Goal: Information Seeking & Learning: Find specific fact

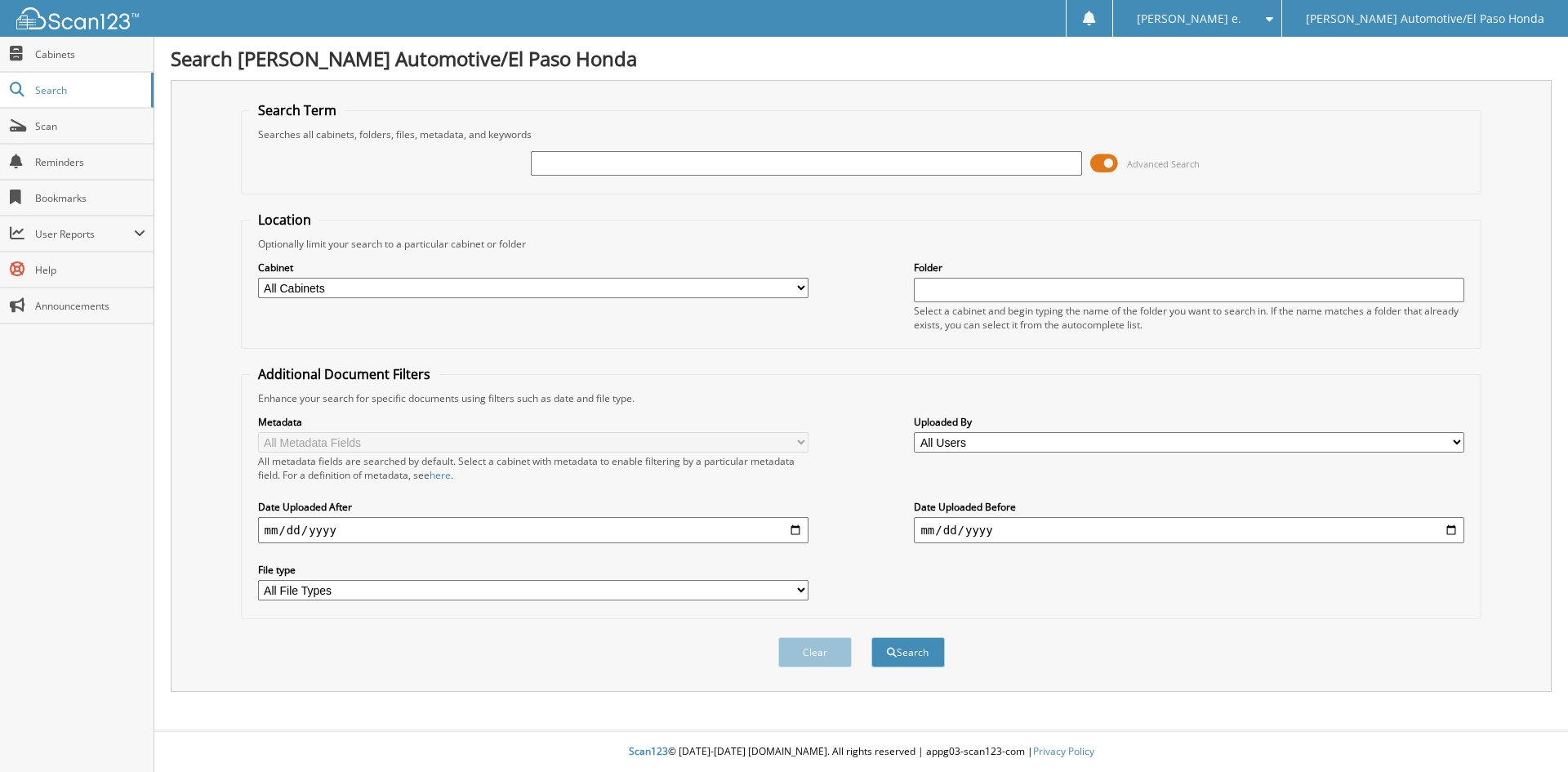
click at [612, 160] on input "text" at bounding box center [806, 163] width 550 height 25
type input "52188"
click at [915, 651] on button "Search" at bounding box center [909, 652] width 74 height 30
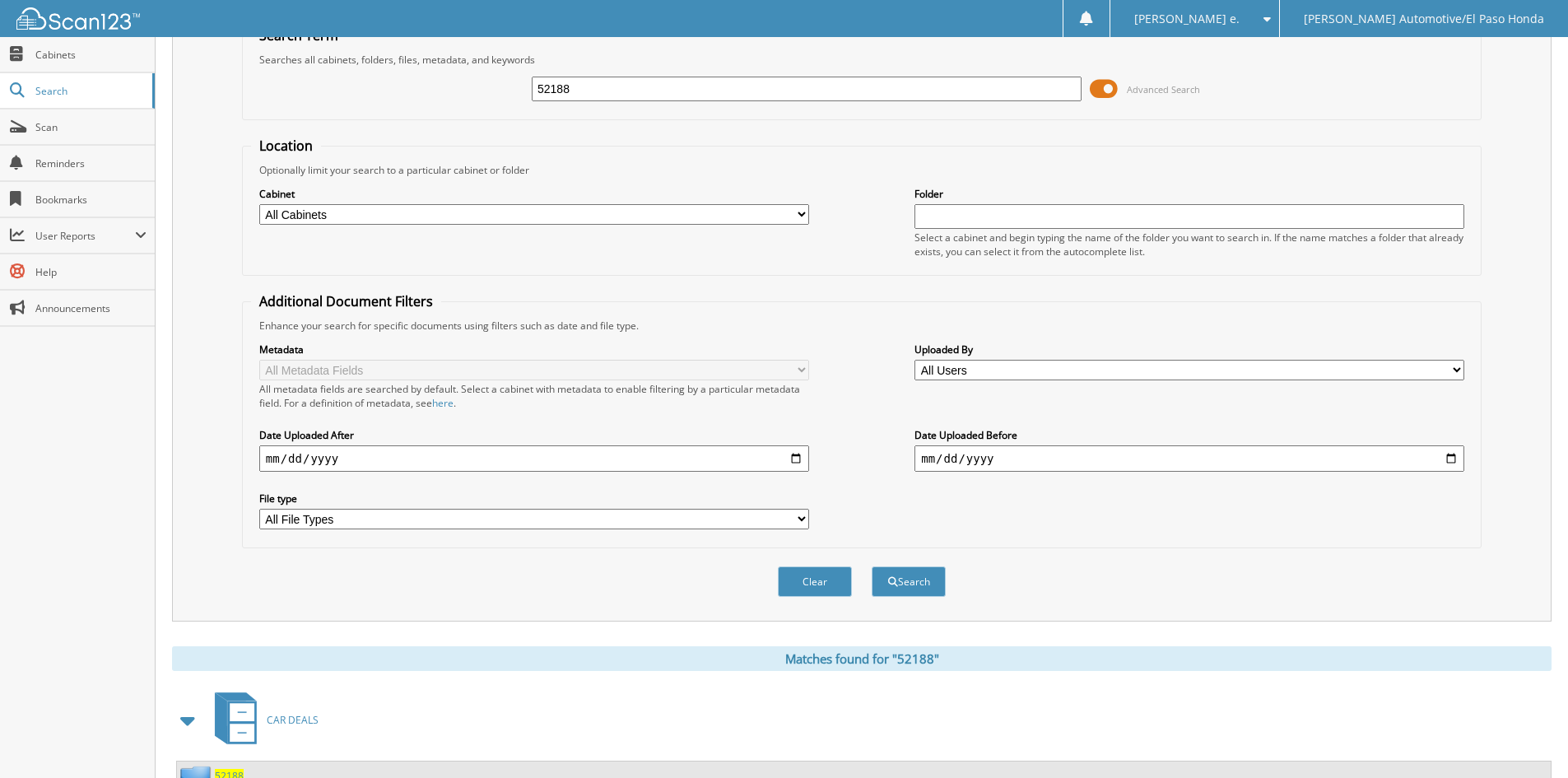
scroll to position [234, 0]
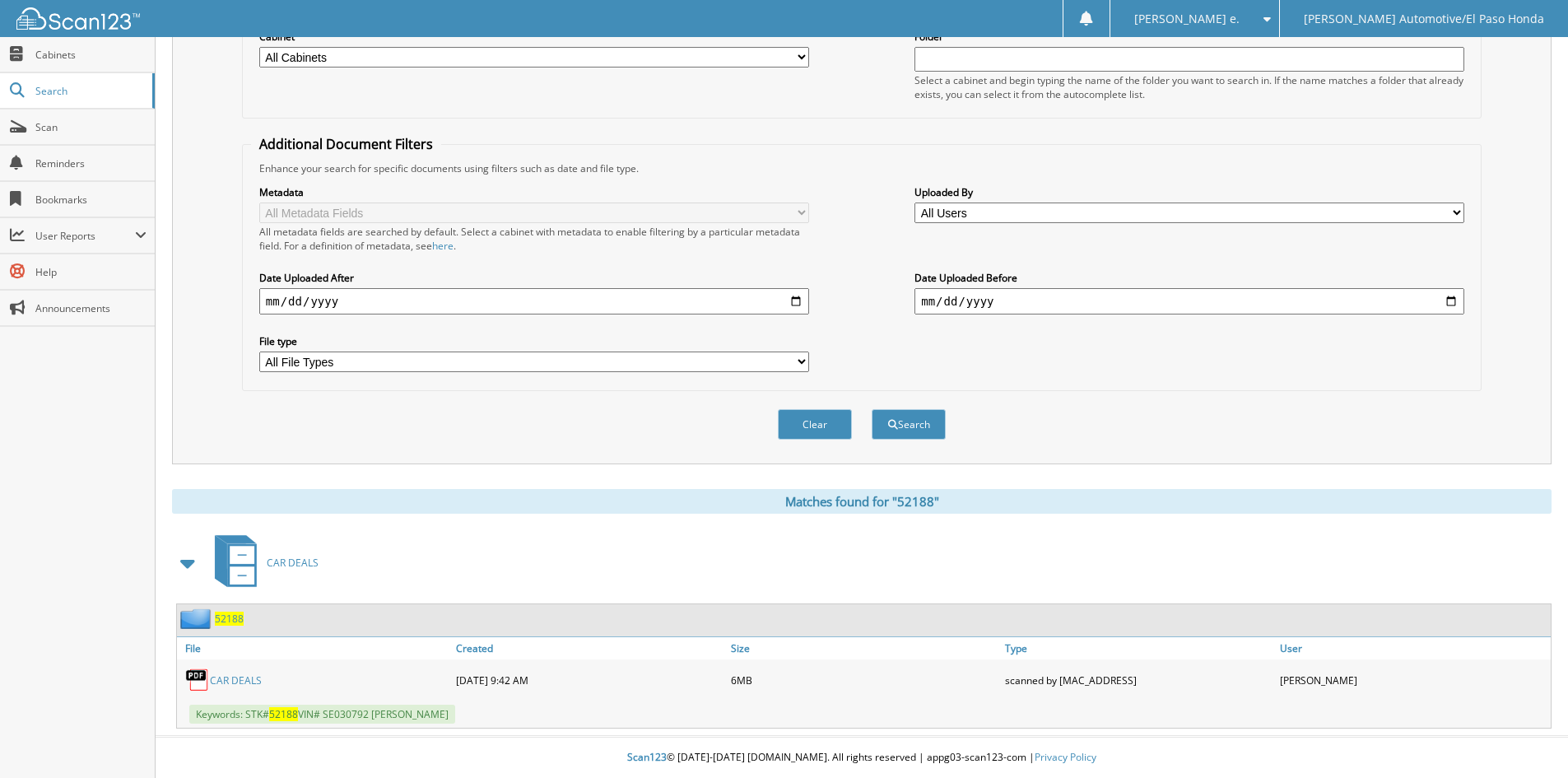
click at [231, 613] on span "52188" at bounding box center [229, 619] width 29 height 14
